Goal: Transaction & Acquisition: Purchase product/service

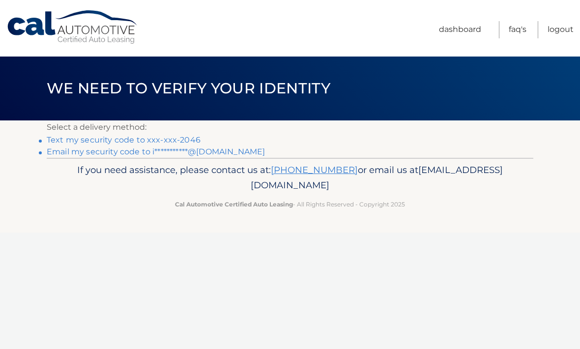
click at [220, 153] on link "**********" at bounding box center [156, 151] width 218 height 9
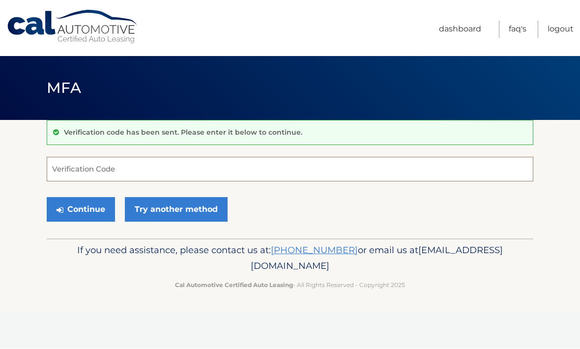
click at [135, 168] on input "Verification Code" at bounding box center [290, 169] width 486 height 25
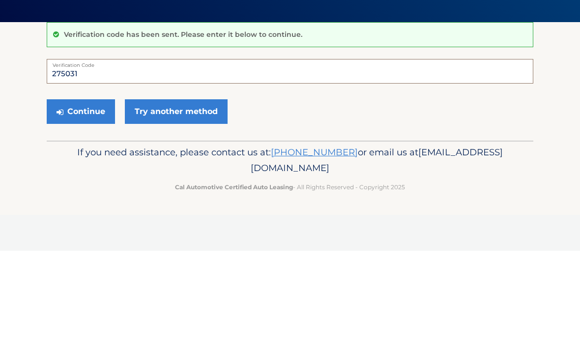
type input "275031"
click at [92, 197] on button "Continue" at bounding box center [81, 209] width 68 height 25
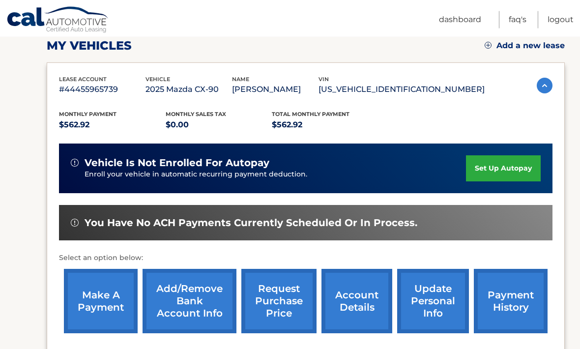
scroll to position [141, 0]
click at [99, 307] on link "make a payment" at bounding box center [101, 301] width 74 height 64
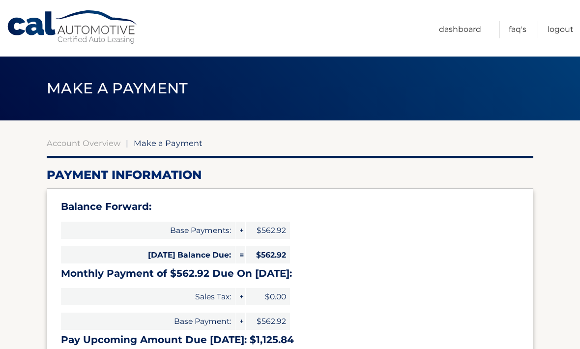
select select "MmVkMzcwZTItZTJjNi00MmQyLWI2ZGEtN2I3N2RjODk3NWQ5"
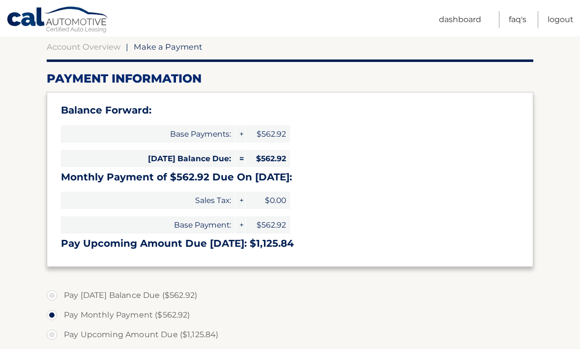
scroll to position [96, 0]
click at [54, 290] on label "Pay Today's Balance Due ($562.92)" at bounding box center [290, 295] width 486 height 20
click at [54, 290] on input "Pay Today's Balance Due ($562.92)" at bounding box center [56, 293] width 10 height 16
radio input "true"
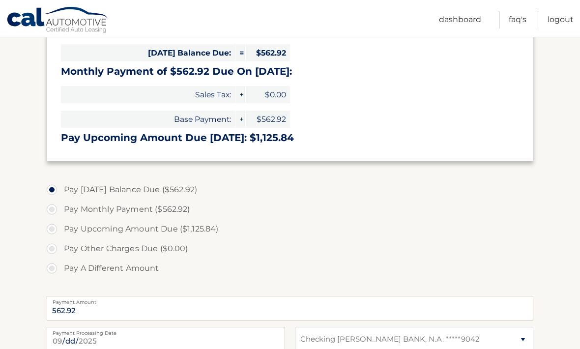
scroll to position [202, 0]
click at [56, 209] on label "Pay Monthly Payment ($562.92)" at bounding box center [290, 209] width 486 height 20
click at [56, 209] on input "Pay Monthly Payment ($562.92)" at bounding box center [56, 207] width 10 height 16
radio input "true"
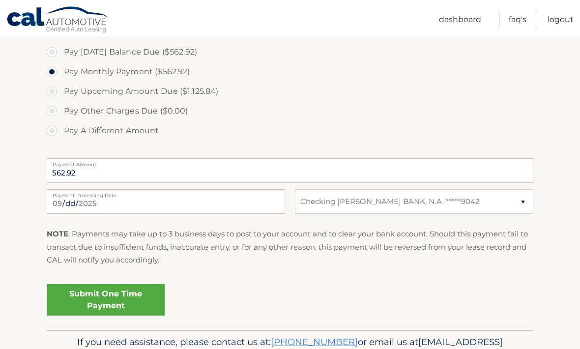
scroll to position [340, 0]
click at [113, 299] on link "Submit One Time Payment" at bounding box center [106, 298] width 118 height 31
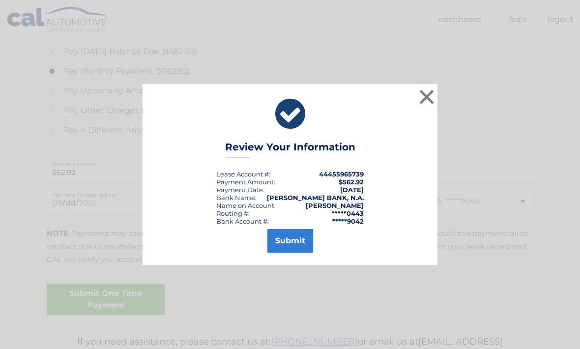
click at [286, 252] on button "Submit" at bounding box center [290, 241] width 46 height 24
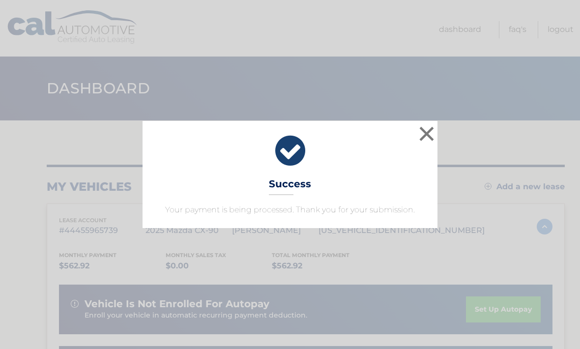
click at [423, 136] on button "×" at bounding box center [427, 134] width 20 height 20
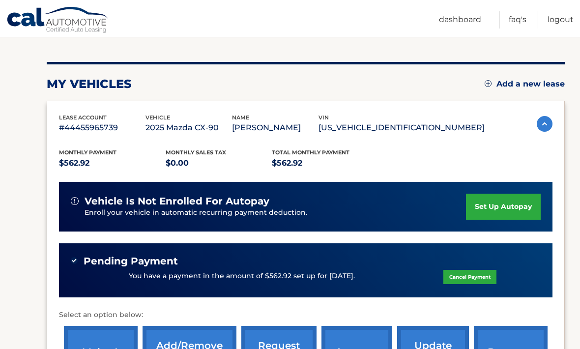
scroll to position [102, 0]
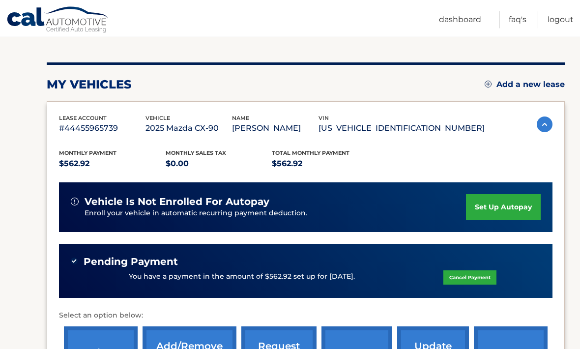
click at [465, 21] on link "Dashboard" at bounding box center [460, 19] width 42 height 17
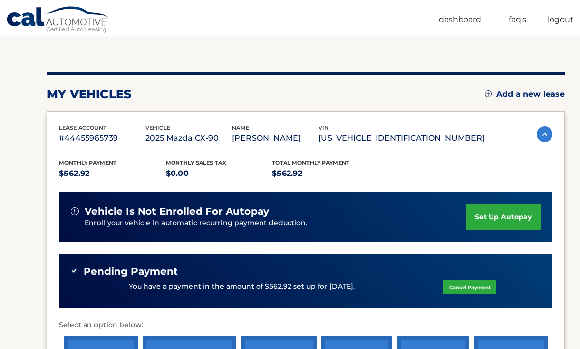
scroll to position [93, 0]
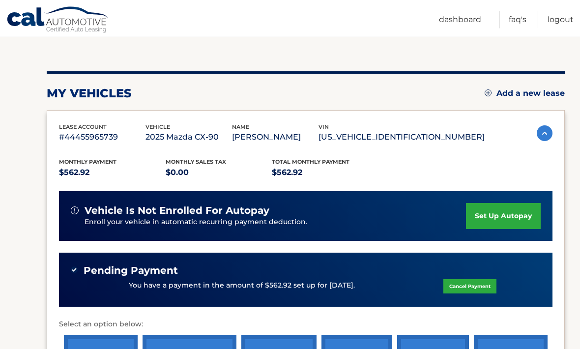
click at [557, 24] on link "Logout" at bounding box center [560, 19] width 26 height 17
